Goal: Task Accomplishment & Management: Manage account settings

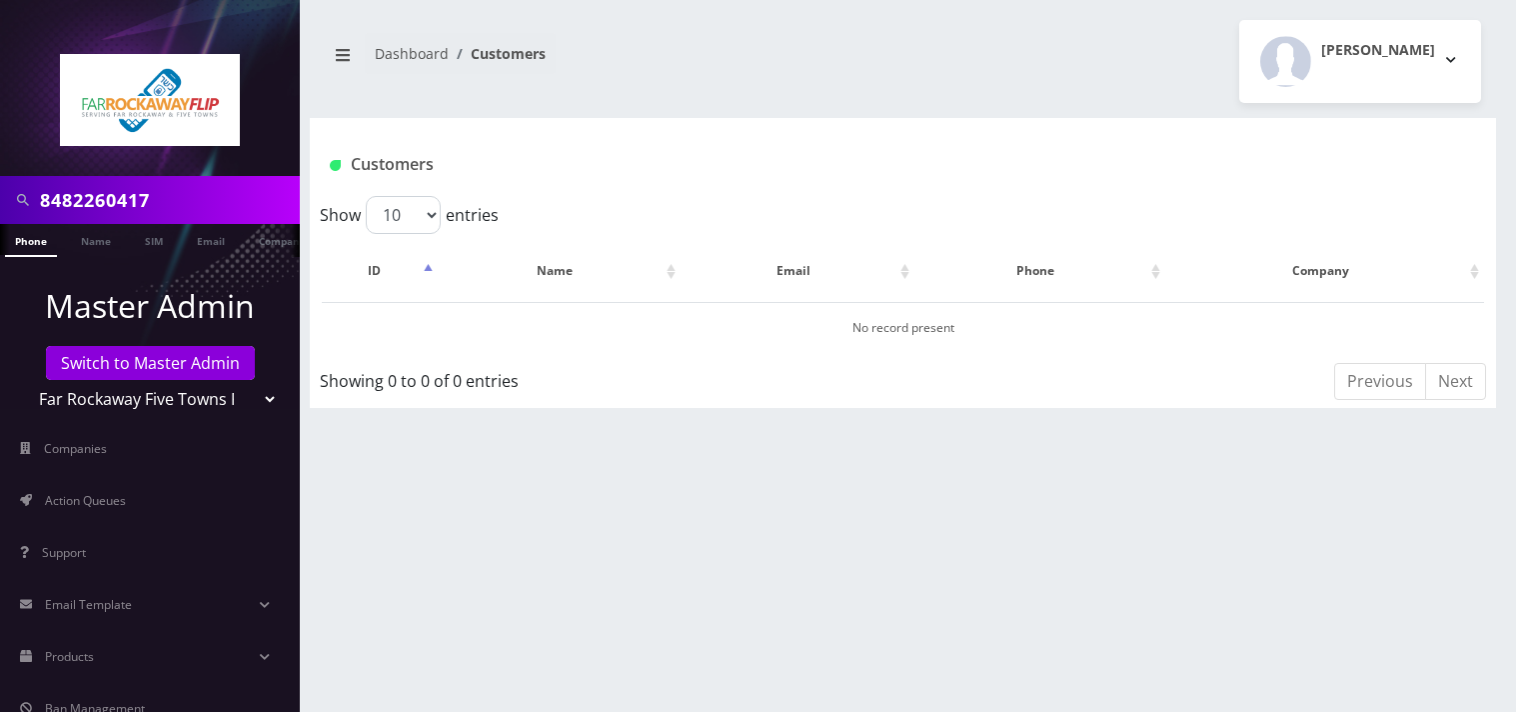
click at [173, 215] on input "8482260417" at bounding box center [167, 200] width 255 height 38
click at [175, 215] on input "8482260417" at bounding box center [167, 200] width 255 height 38
type input "9296174055"
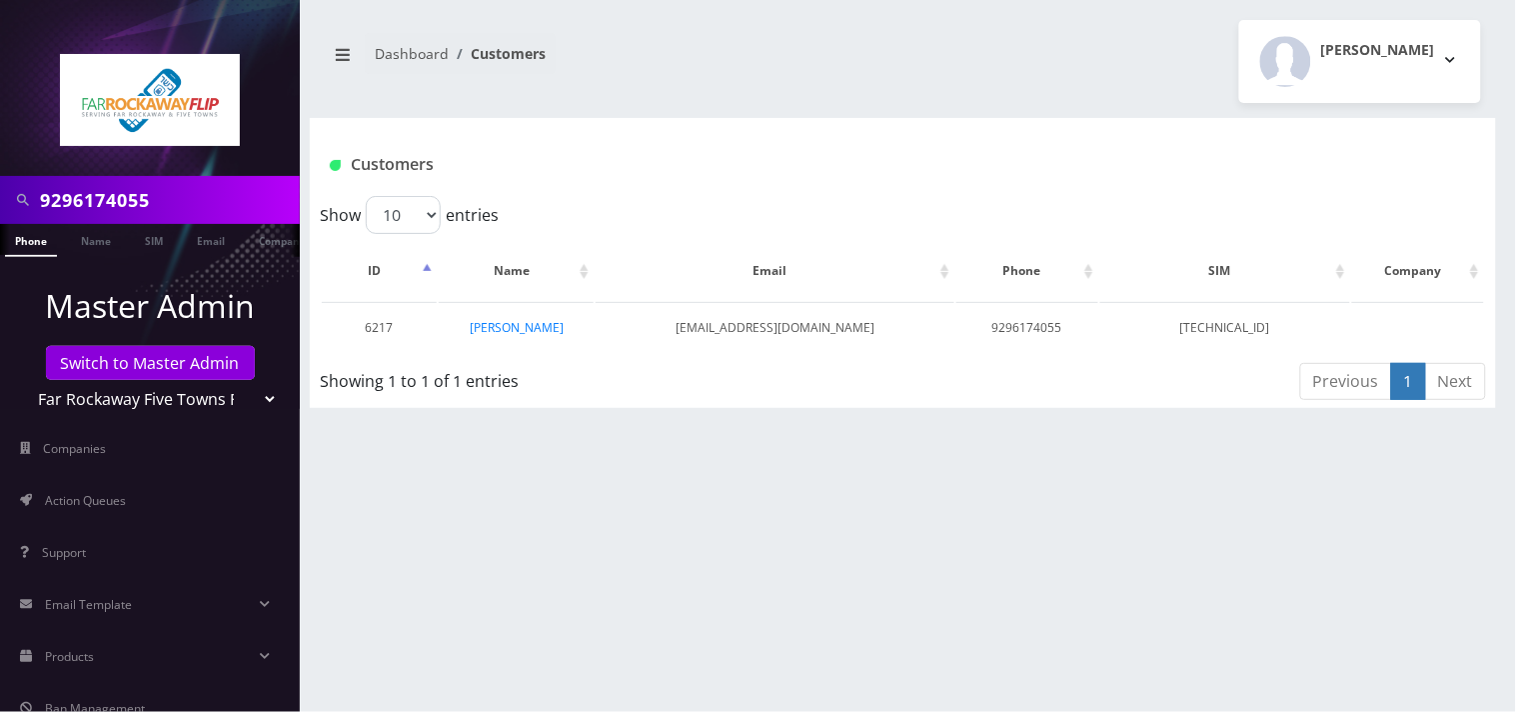
scroll to position [0, 10]
click at [535, 335] on td "Frumie Zeiger" at bounding box center [516, 327] width 155 height 51
click at [537, 328] on link "Frumie Zeiger" at bounding box center [517, 327] width 94 height 17
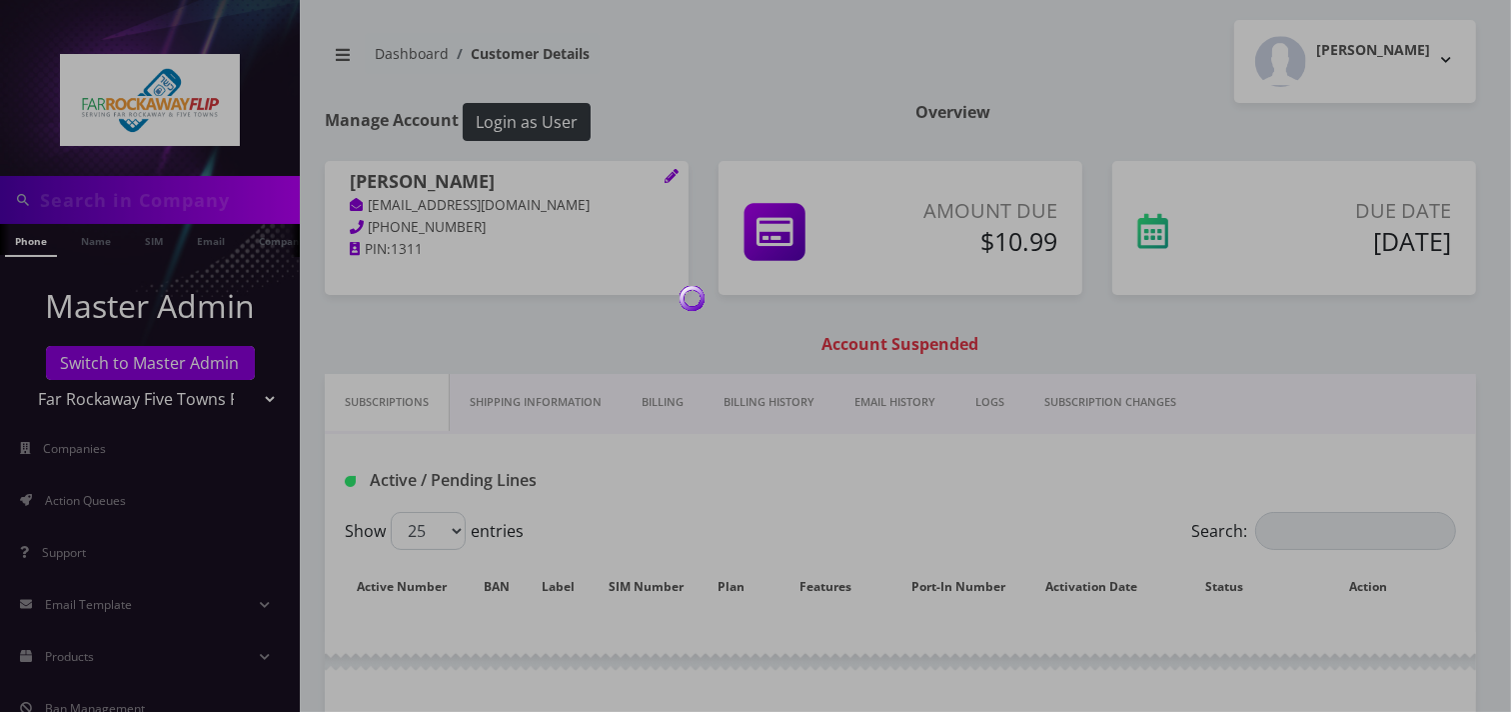
type input "9296174055"
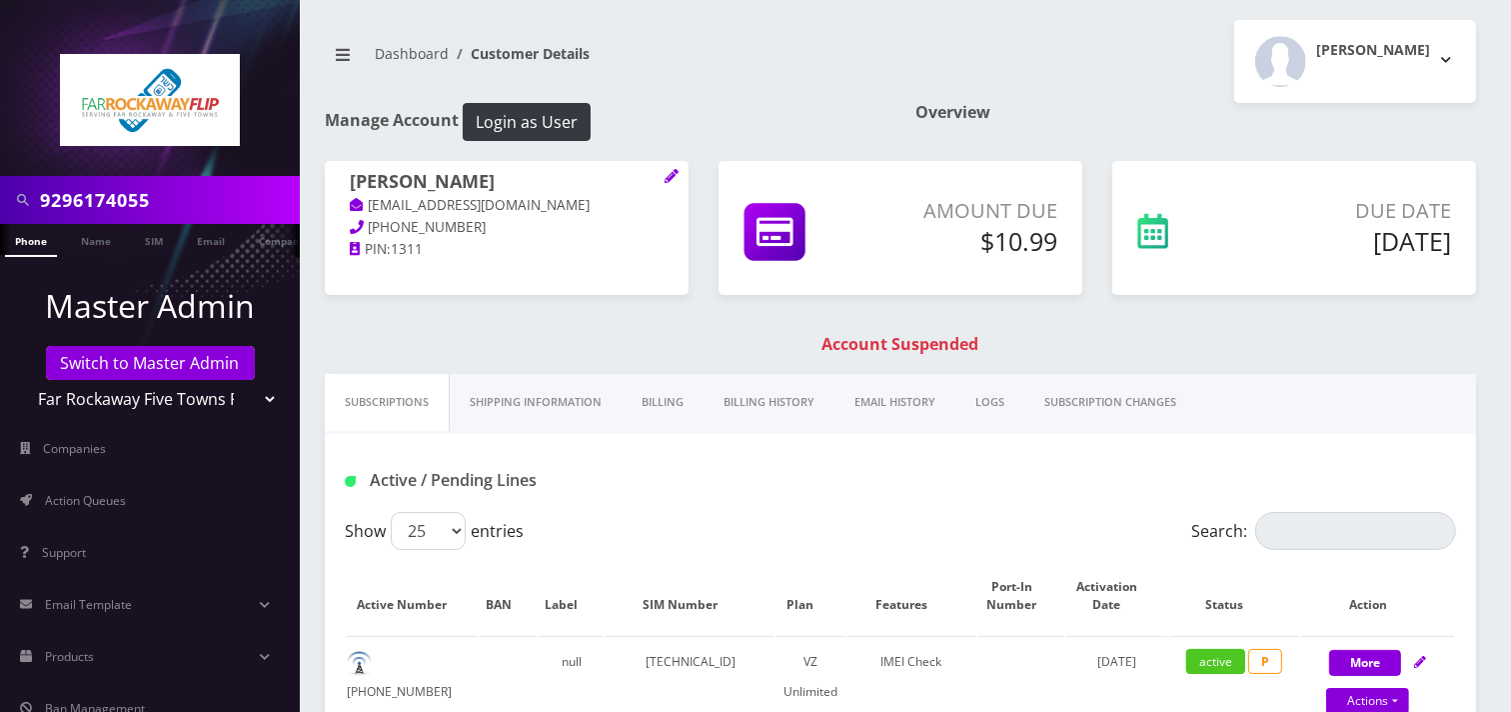
click at [755, 407] on link "Billing History" at bounding box center [769, 402] width 131 height 57
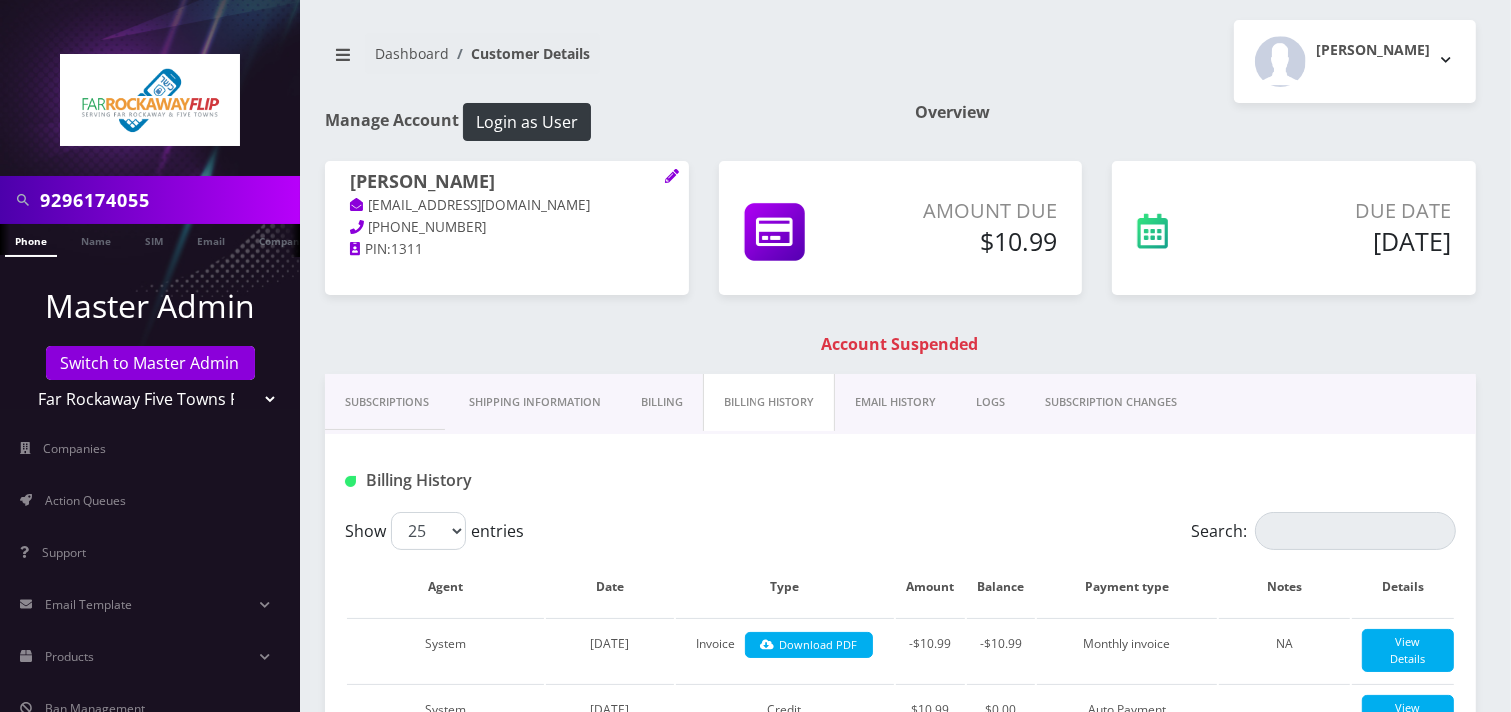
click at [760, 408] on link "Billing History" at bounding box center [769, 402] width 133 height 57
click at [650, 407] on link "Billing" at bounding box center [662, 402] width 82 height 57
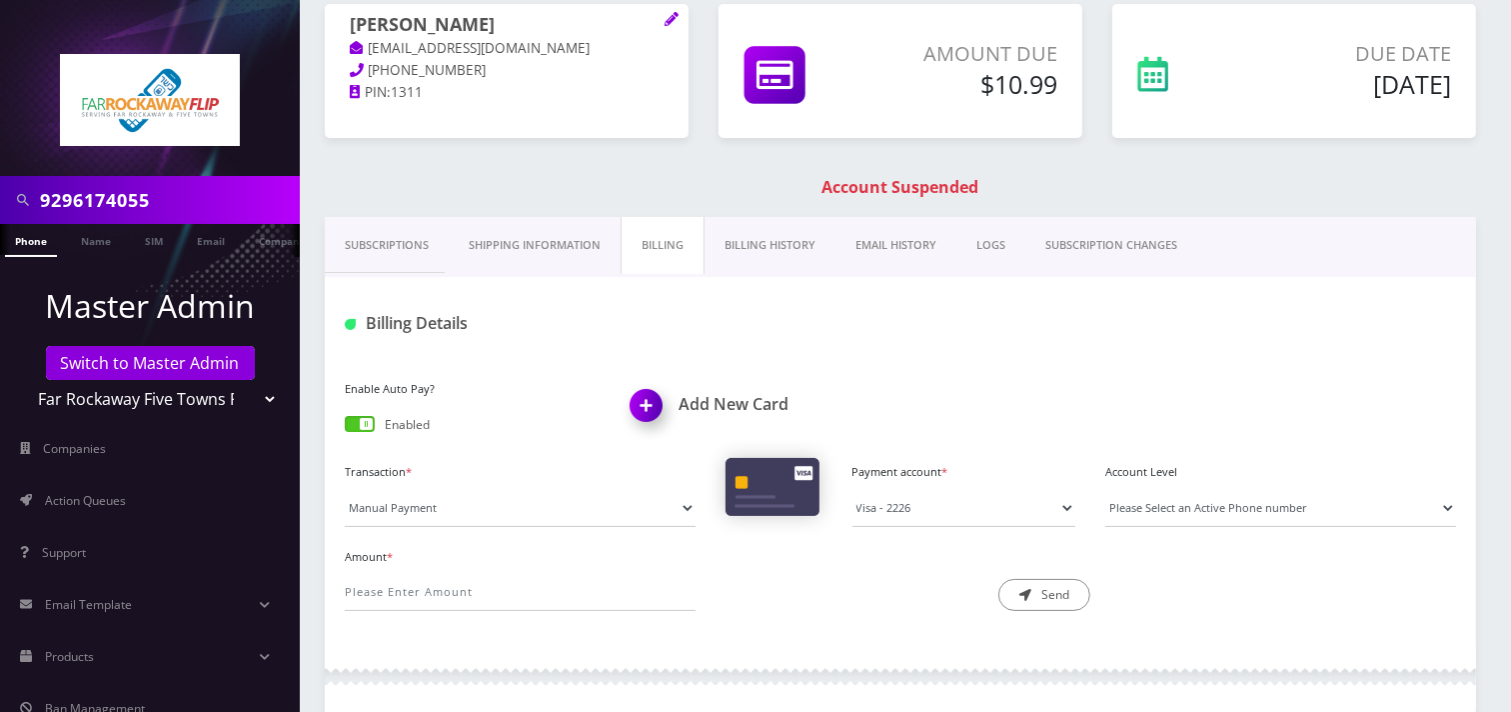
scroll to position [222, 0]
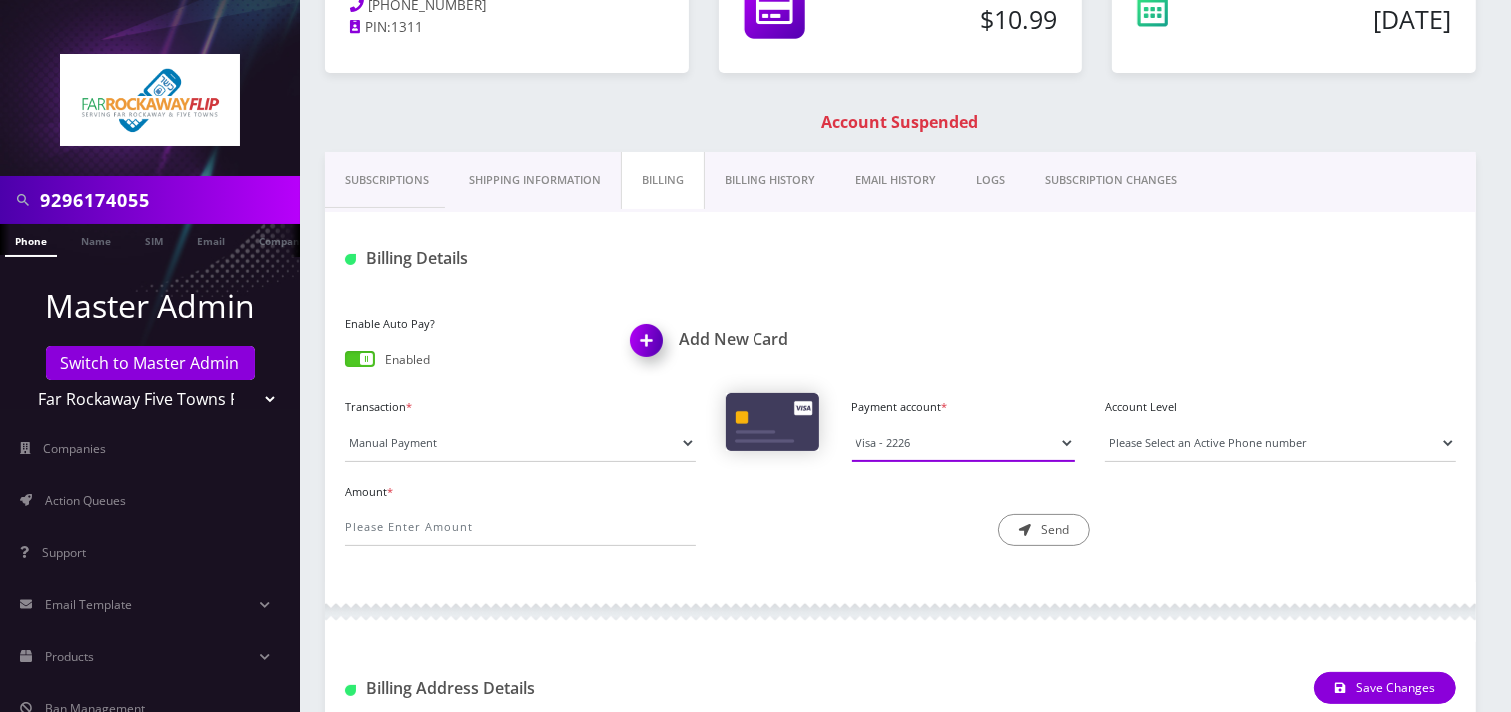
click at [957, 441] on select "Visa - 2226" at bounding box center [965, 443] width 224 height 38
click at [977, 344] on div "Enable Auto Pay? Enabled Add New Card" at bounding box center [900, 351] width 1141 height 83
